Goal: Task Accomplishment & Management: Manage account settings

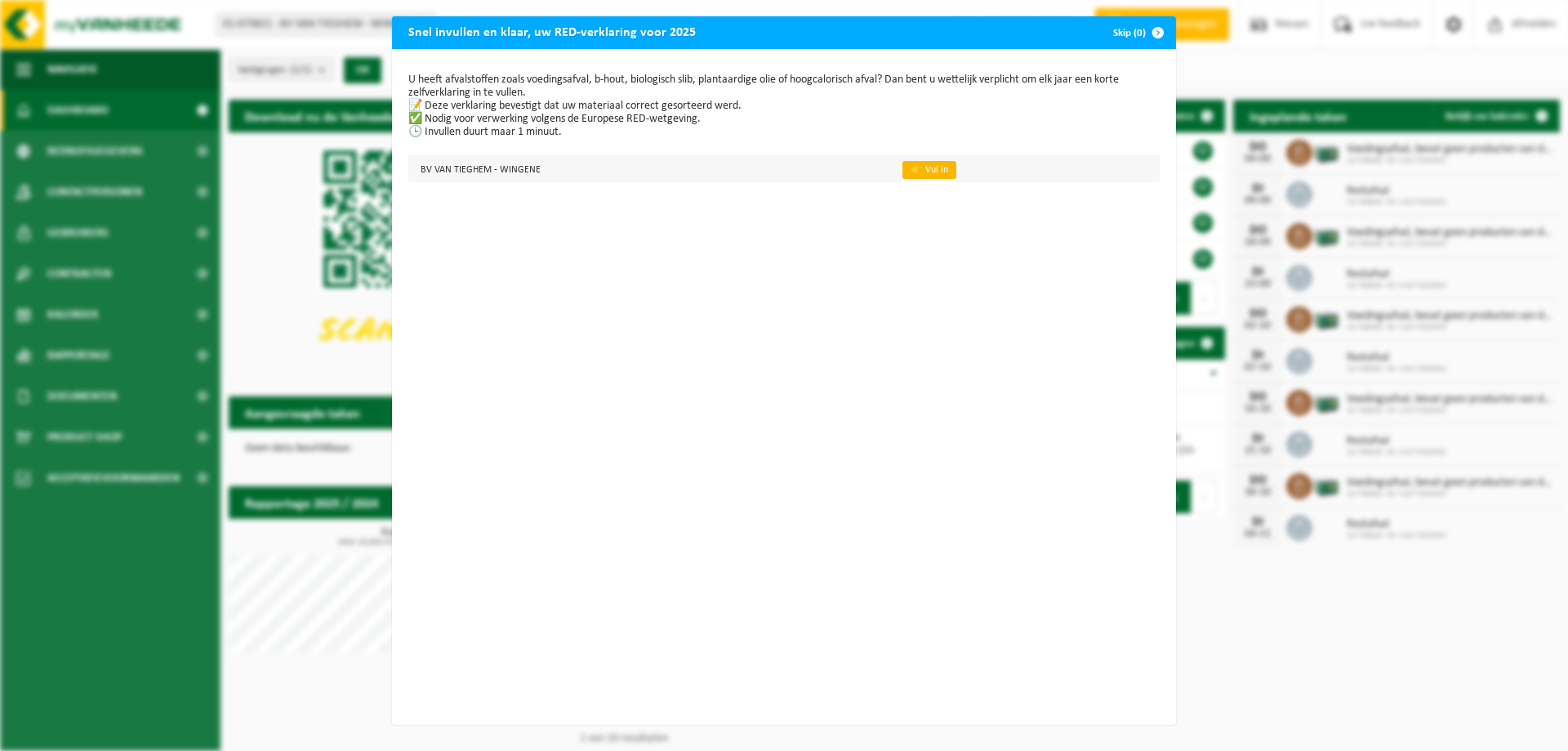
click at [915, 168] on link "👉 Vul in" at bounding box center [929, 169] width 54 height 18
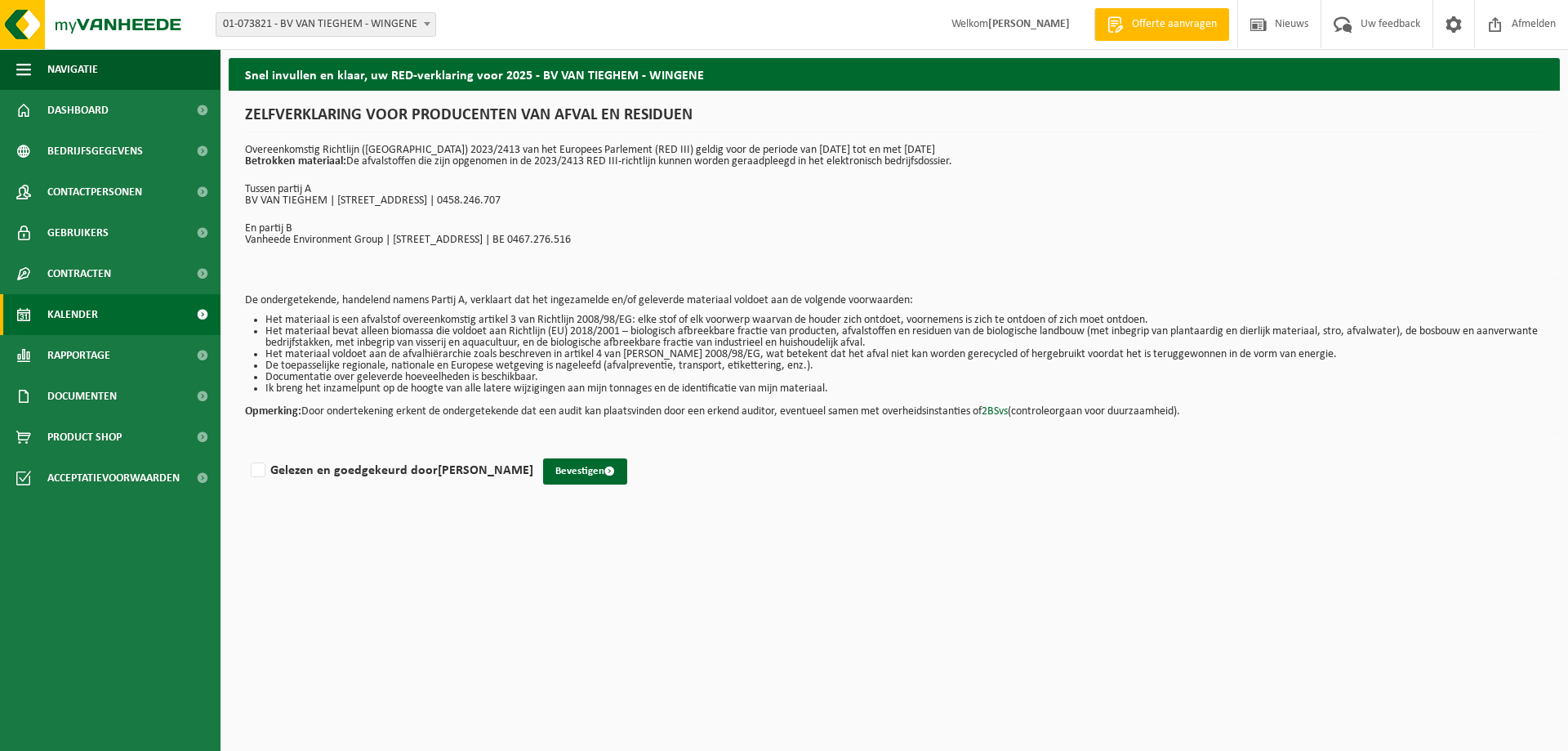
click at [83, 308] on span "Kalender" at bounding box center [72, 314] width 50 height 41
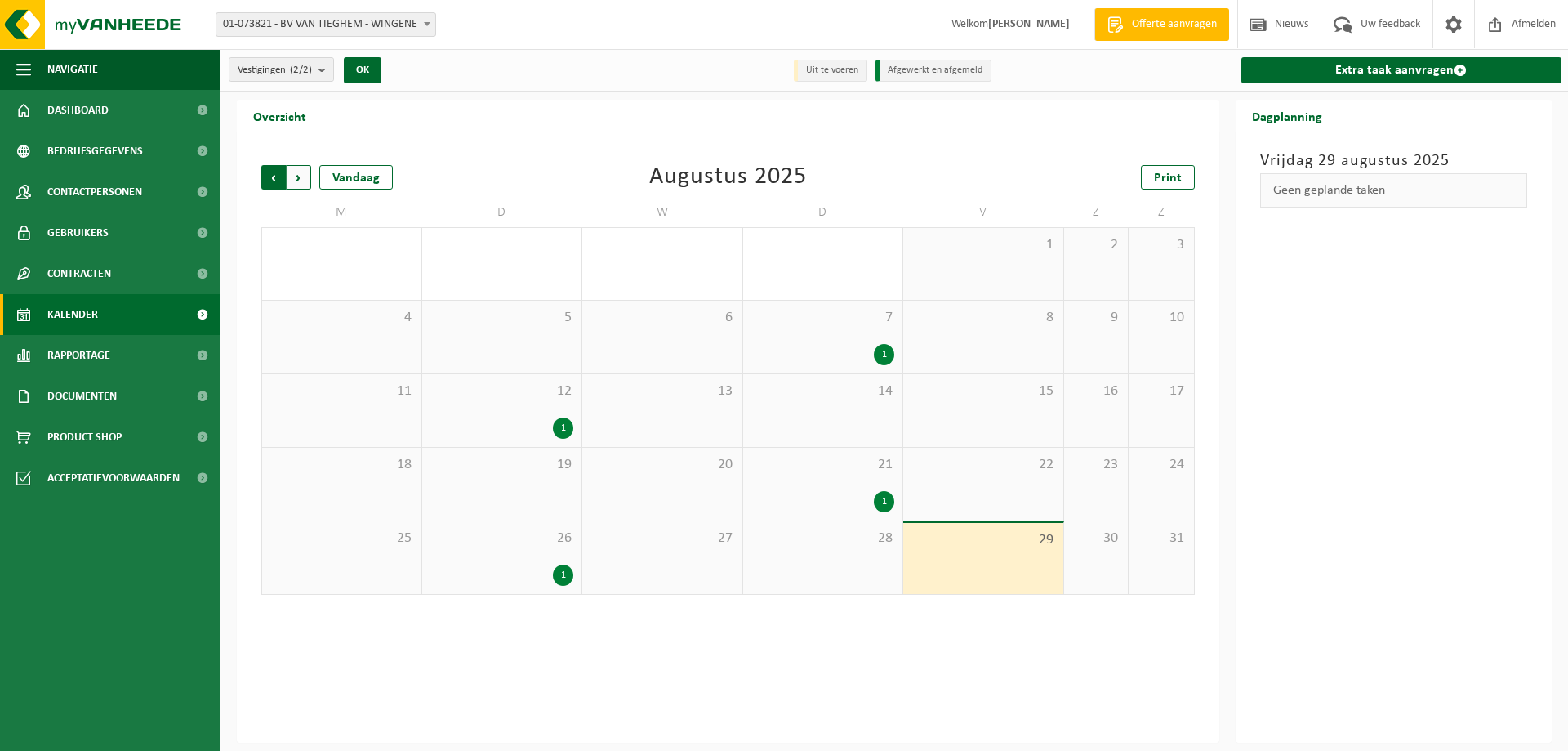
click at [297, 175] on span "Volgende" at bounding box center [299, 177] width 25 height 25
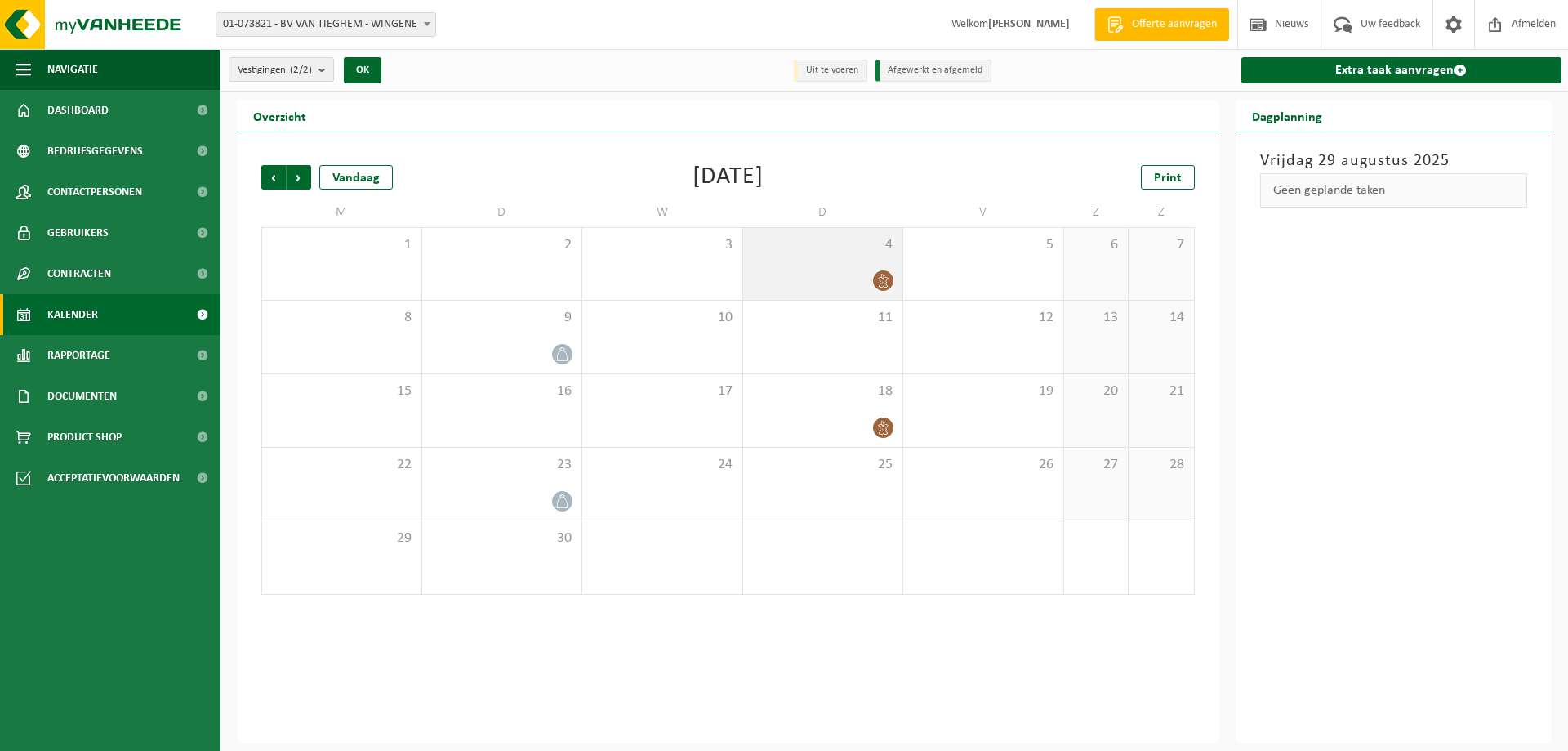
click at [889, 267] on div "4" at bounding box center [823, 264] width 160 height 72
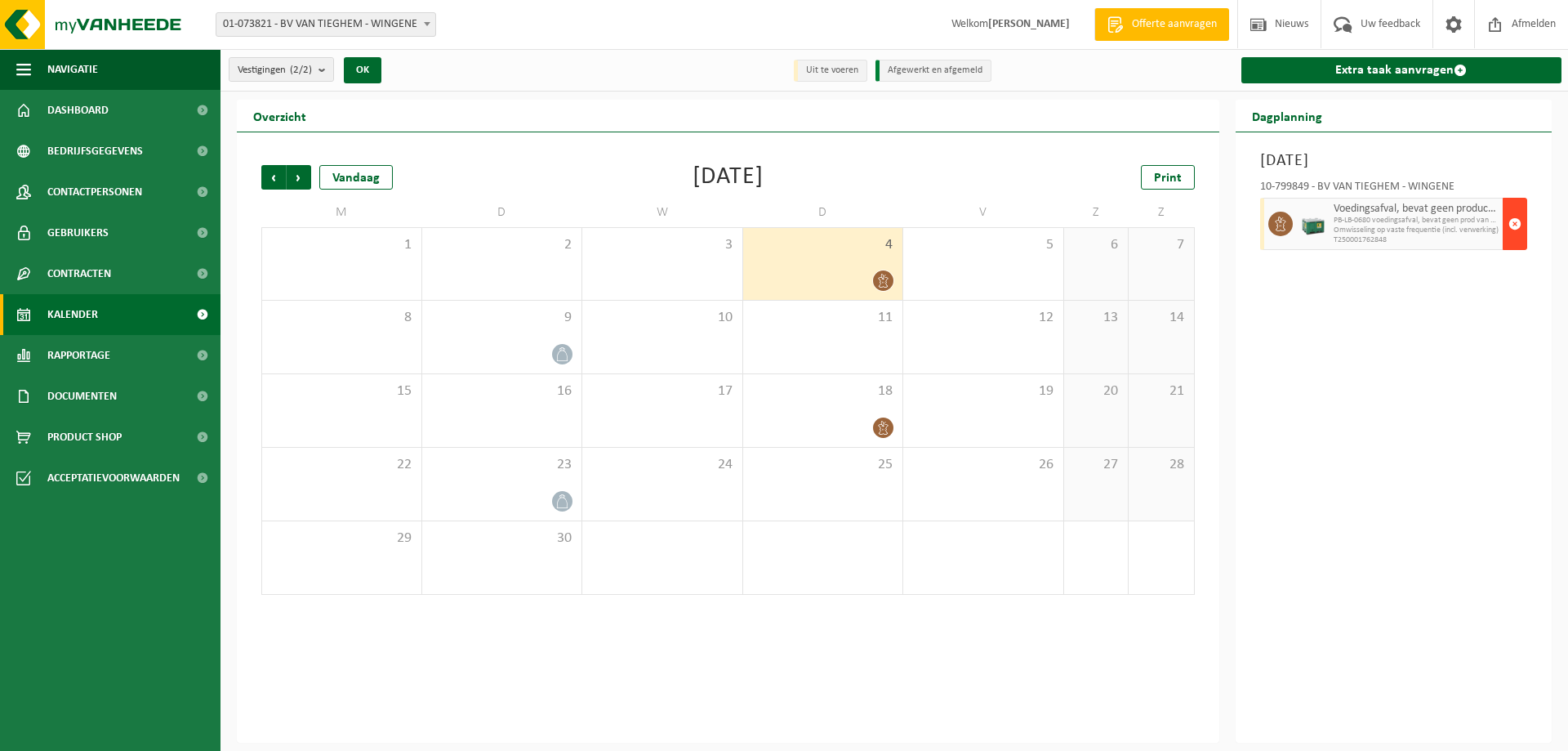
click at [1515, 222] on span "button" at bounding box center [1515, 224] width 13 height 32
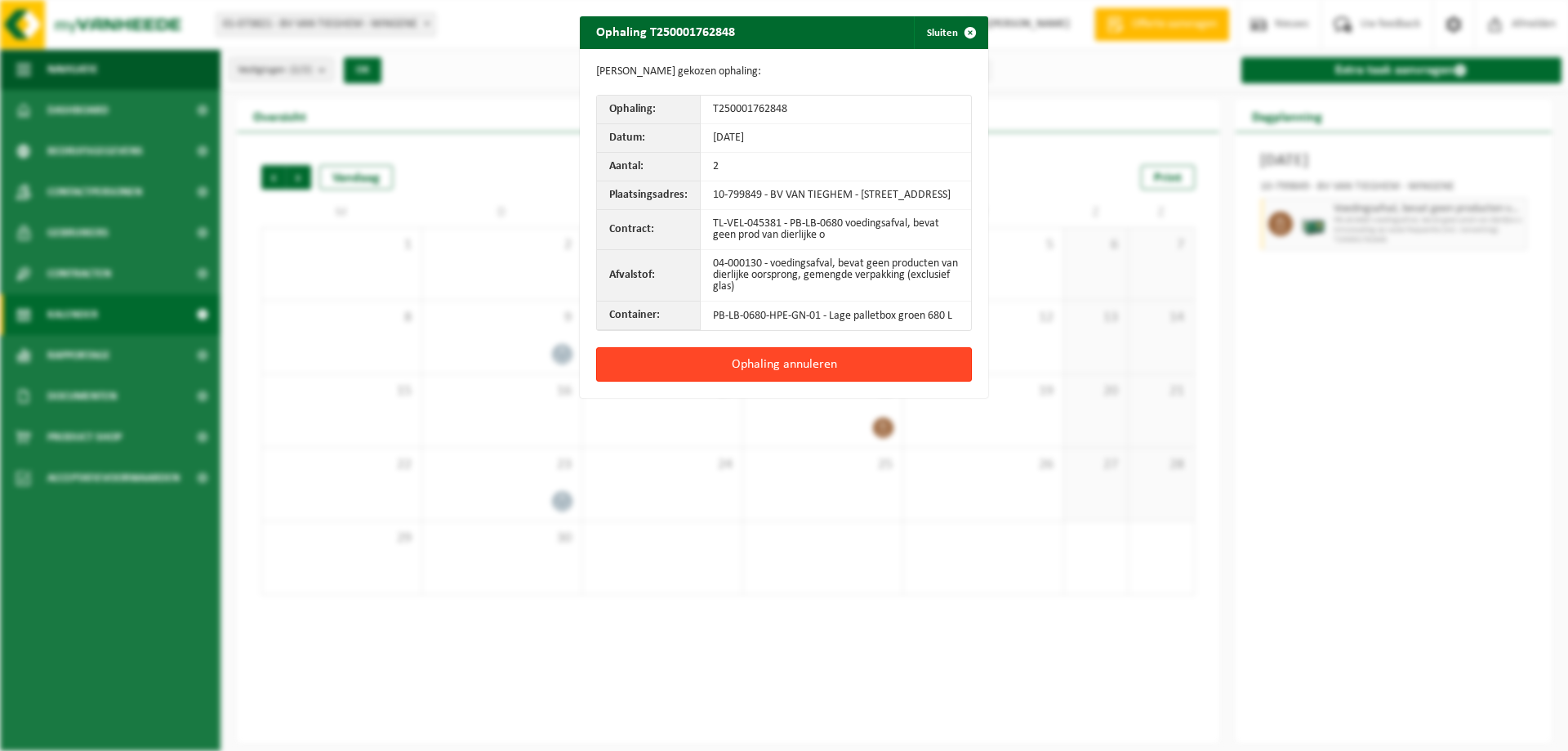
click at [790, 377] on button "Ophaling annuleren" at bounding box center [783, 365] width 376 height 34
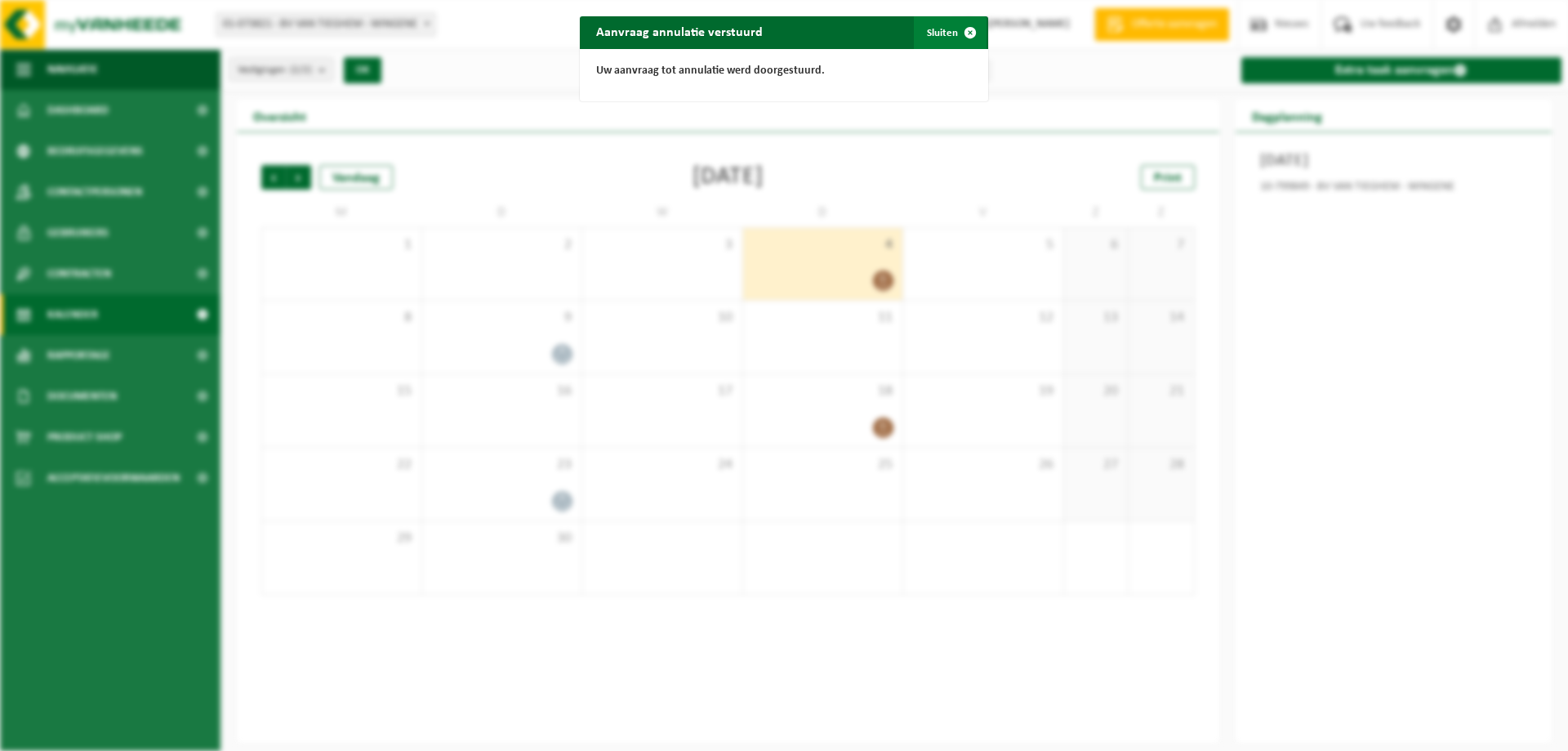
click at [959, 28] on span "button" at bounding box center [970, 32] width 32 height 32
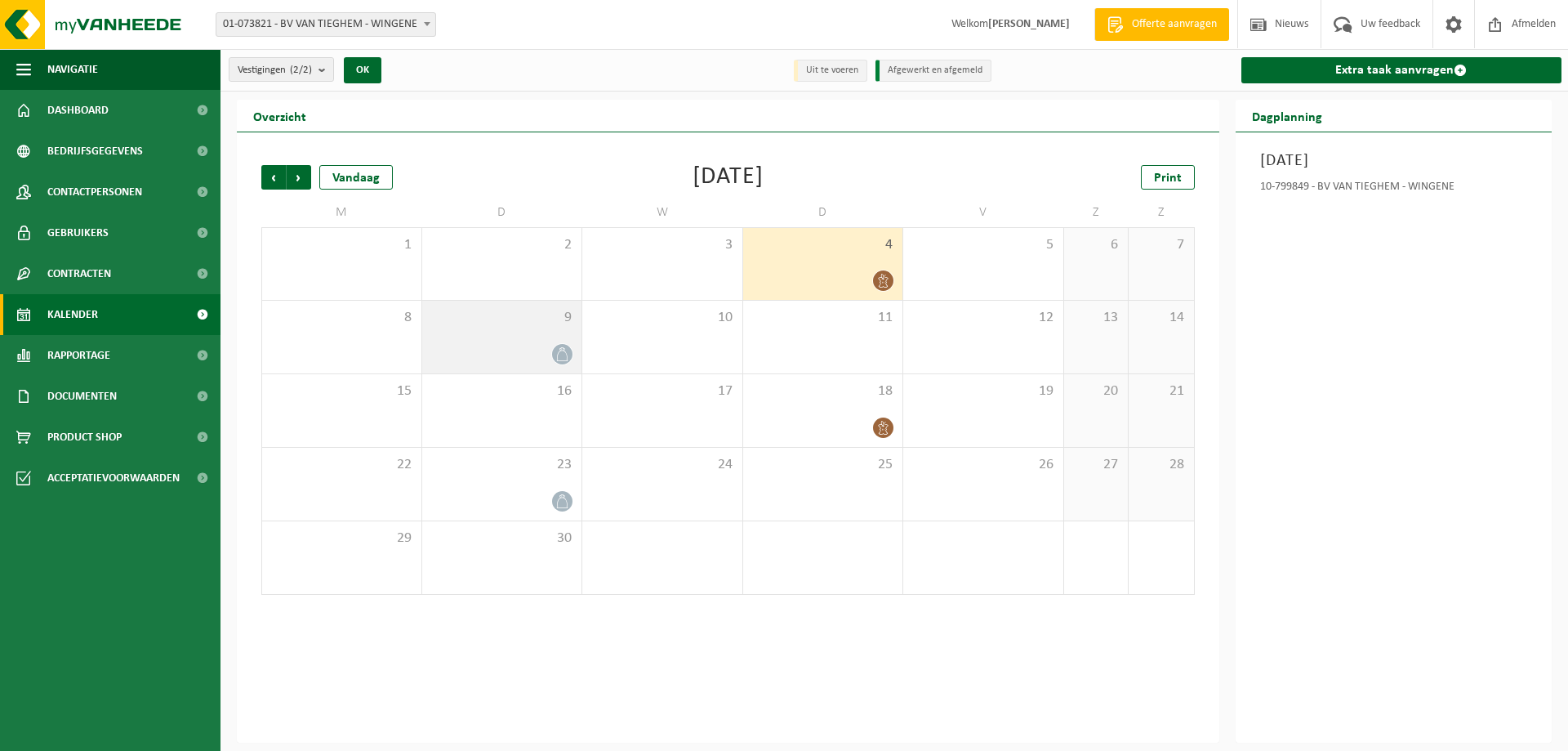
click at [555, 347] on icon at bounding box center [561, 354] width 14 height 14
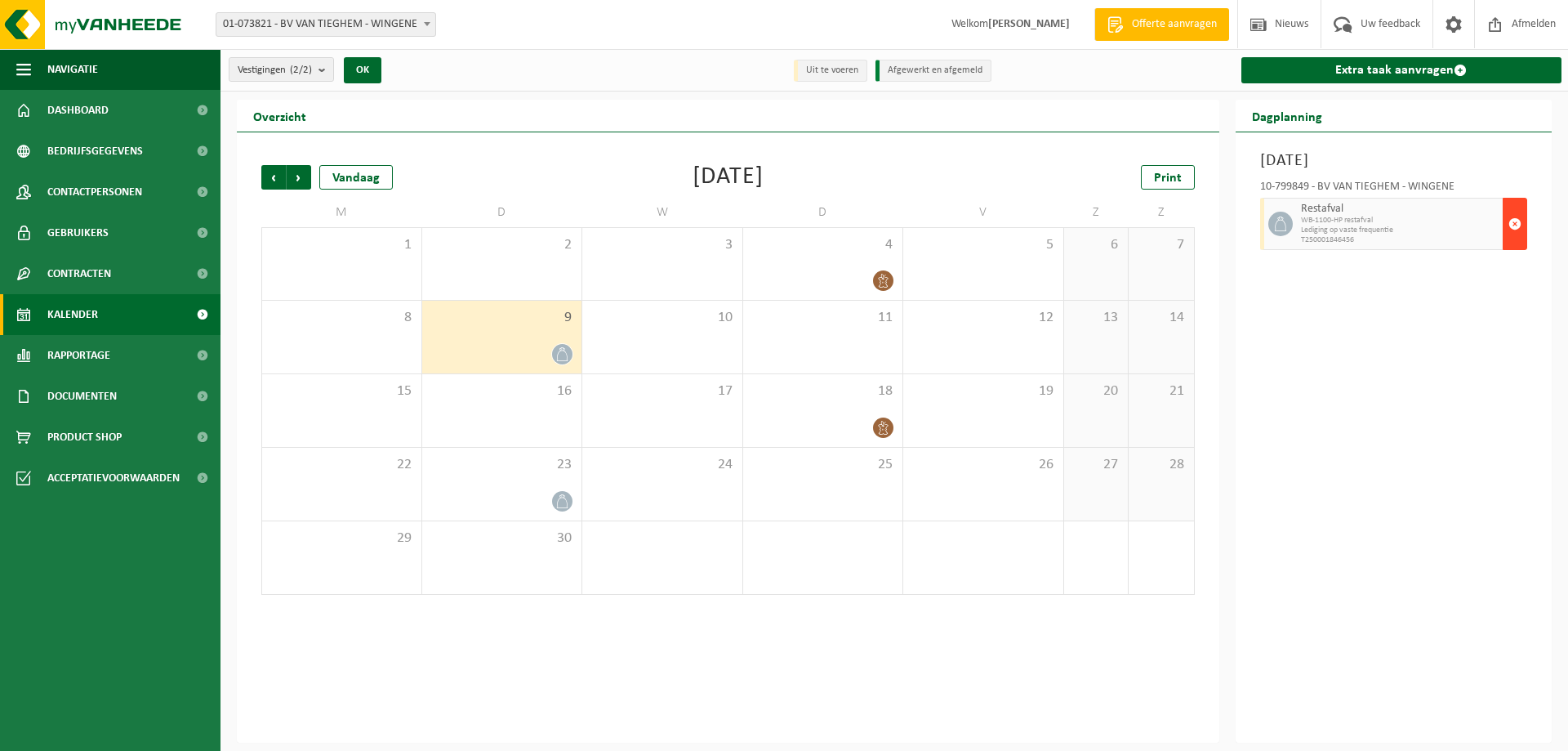
click at [1511, 232] on span "button" at bounding box center [1515, 224] width 13 height 32
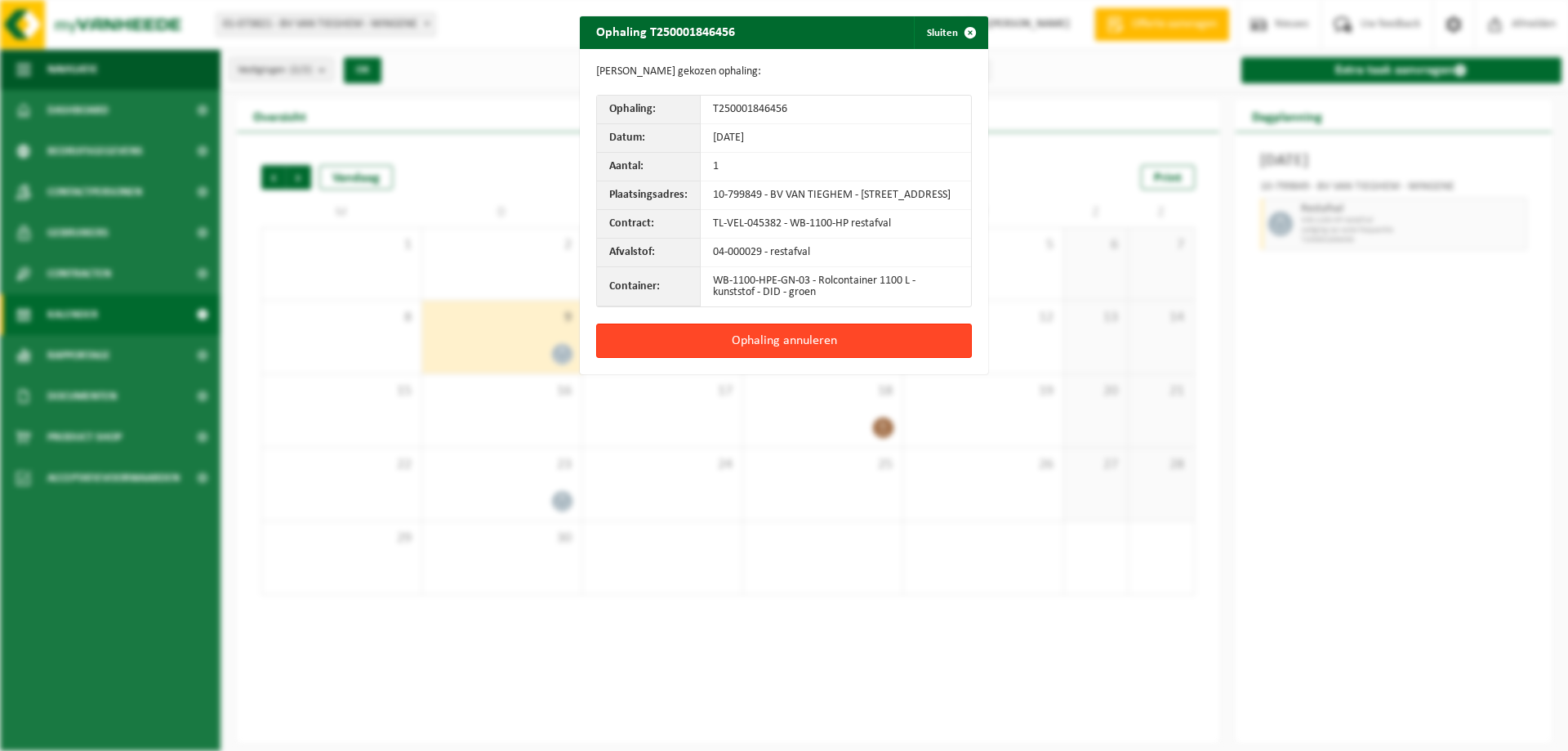
click at [796, 349] on button "Ophaling annuleren" at bounding box center [783, 341] width 376 height 34
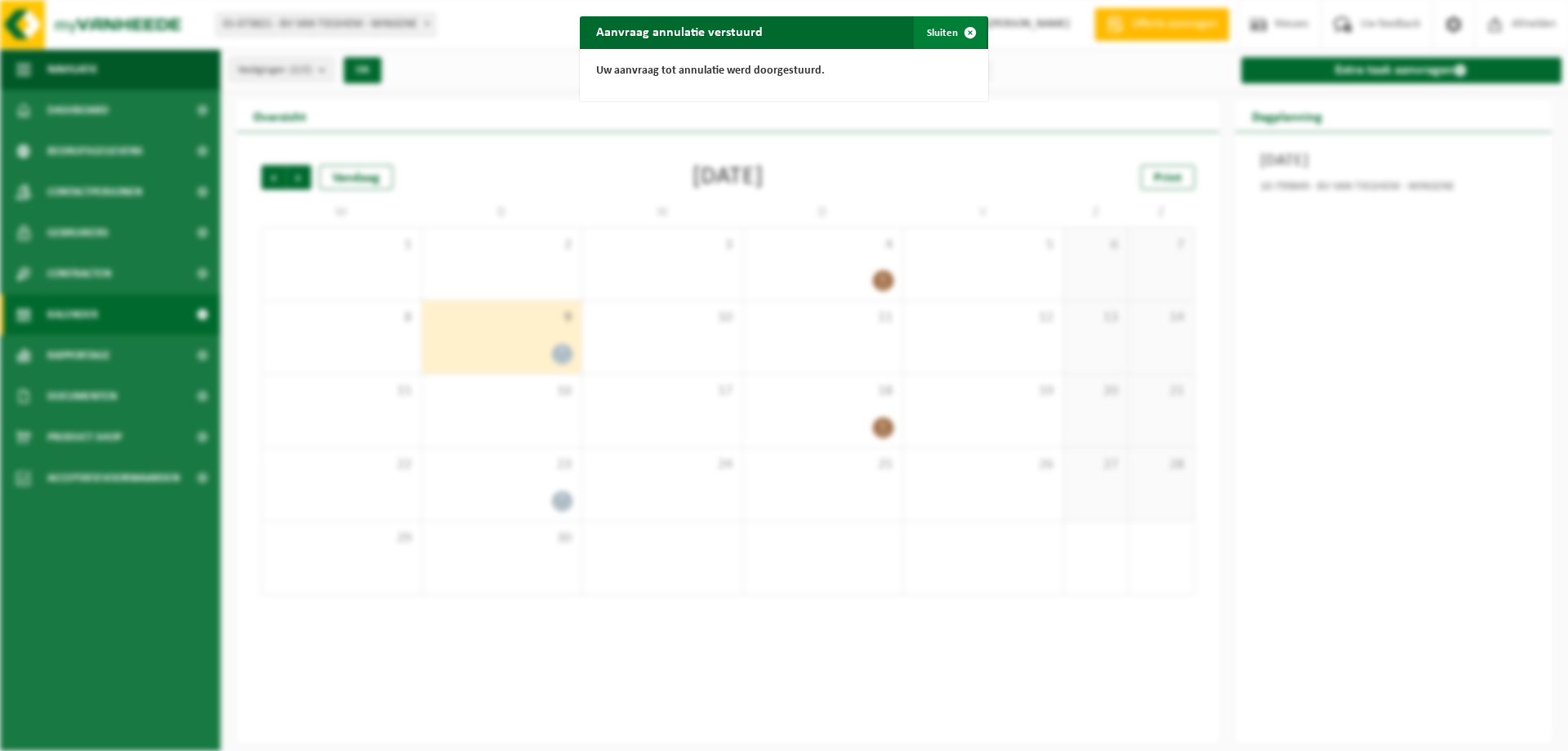
click at [963, 30] on span "button" at bounding box center [970, 32] width 32 height 32
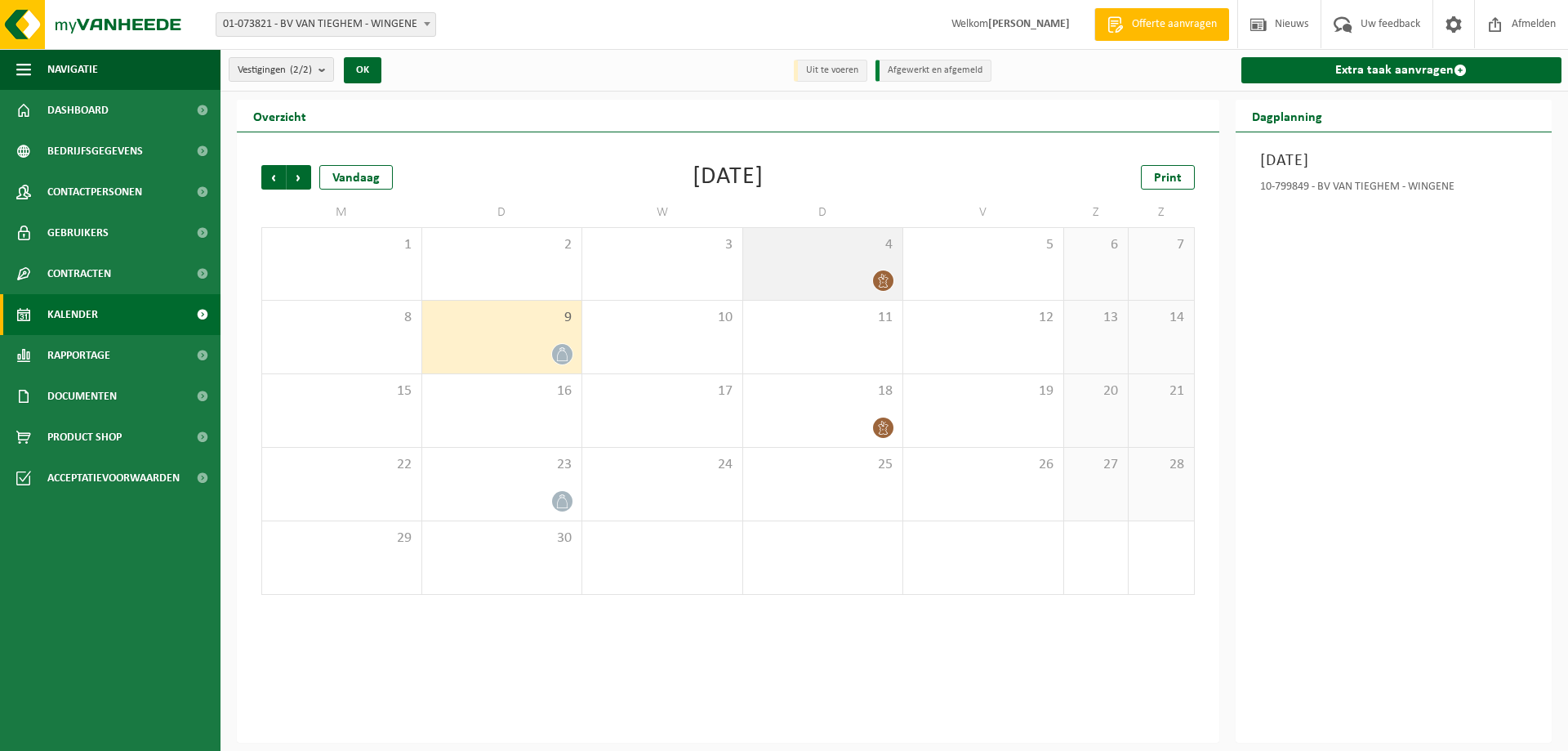
click at [831, 273] on div at bounding box center [822, 280] width 144 height 22
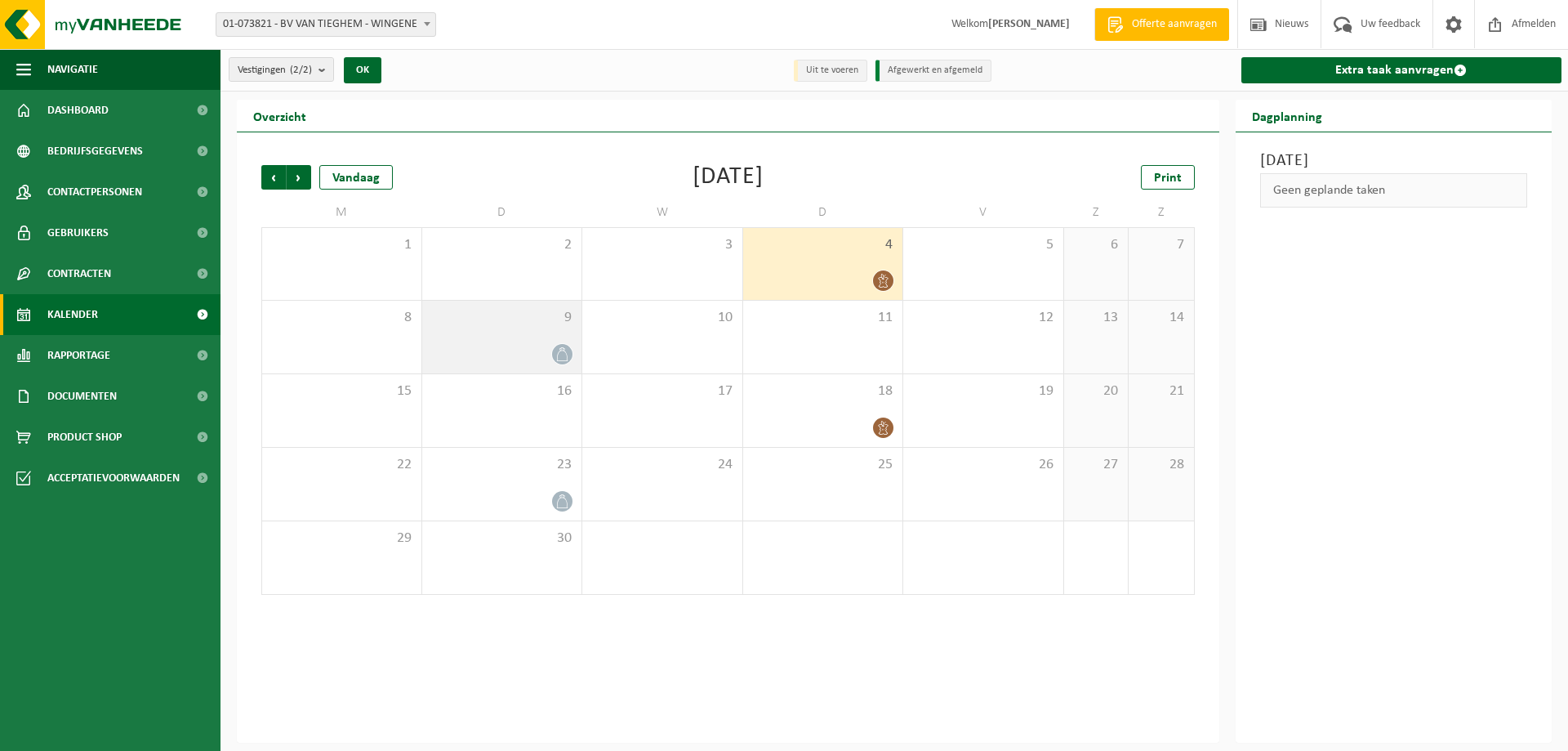
click at [540, 342] on div "9" at bounding box center [502, 337] width 160 height 72
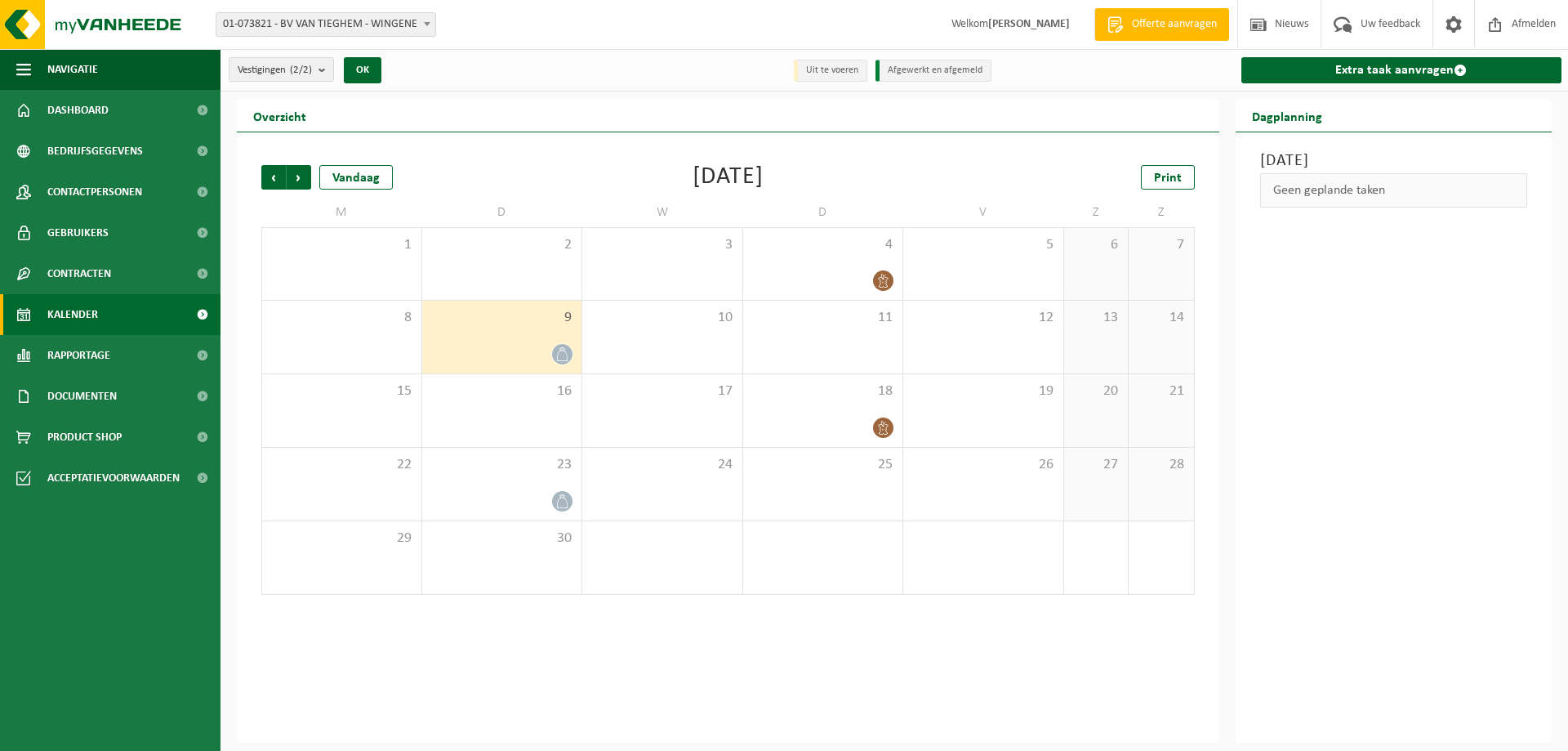
click at [1353, 271] on div "Dinsdag 9 september 2025 Geen geplande taken" at bounding box center [1393, 437] width 317 height 610
